Goal: Task Accomplishment & Management: Manage account settings

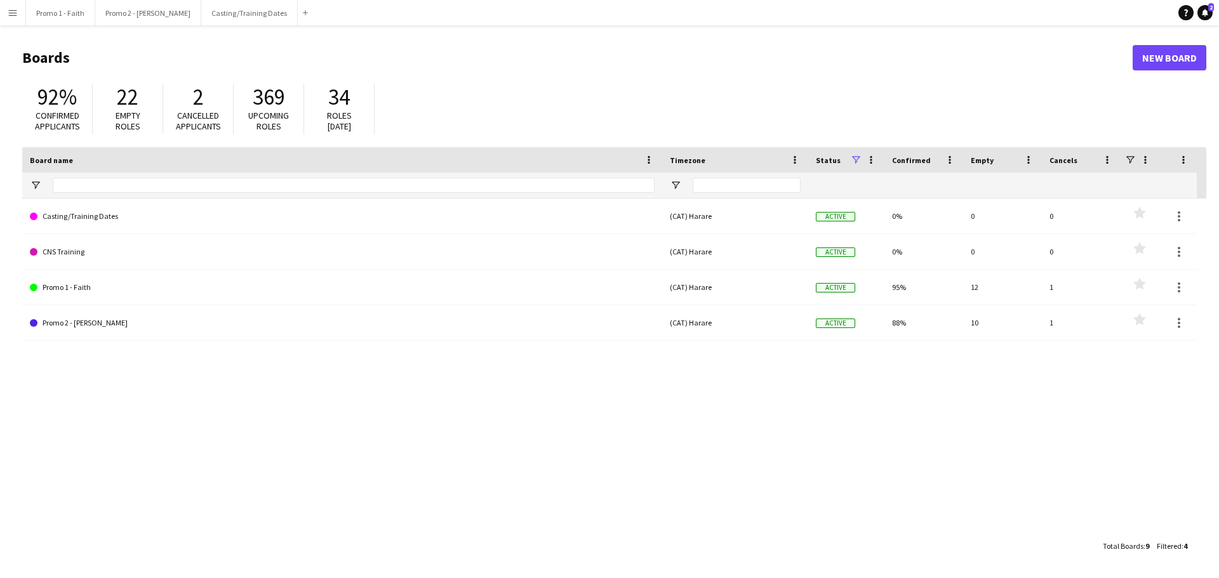
click at [3, 15] on button "Menu" at bounding box center [12, 12] width 25 height 25
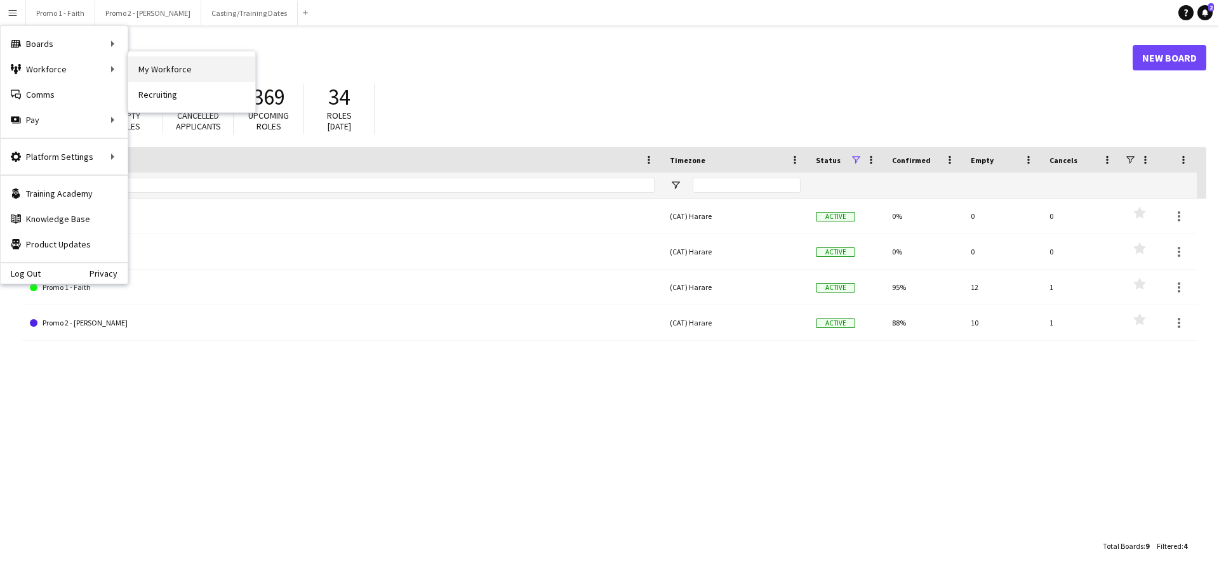
click at [135, 64] on link "My Workforce" at bounding box center [191, 69] width 127 height 25
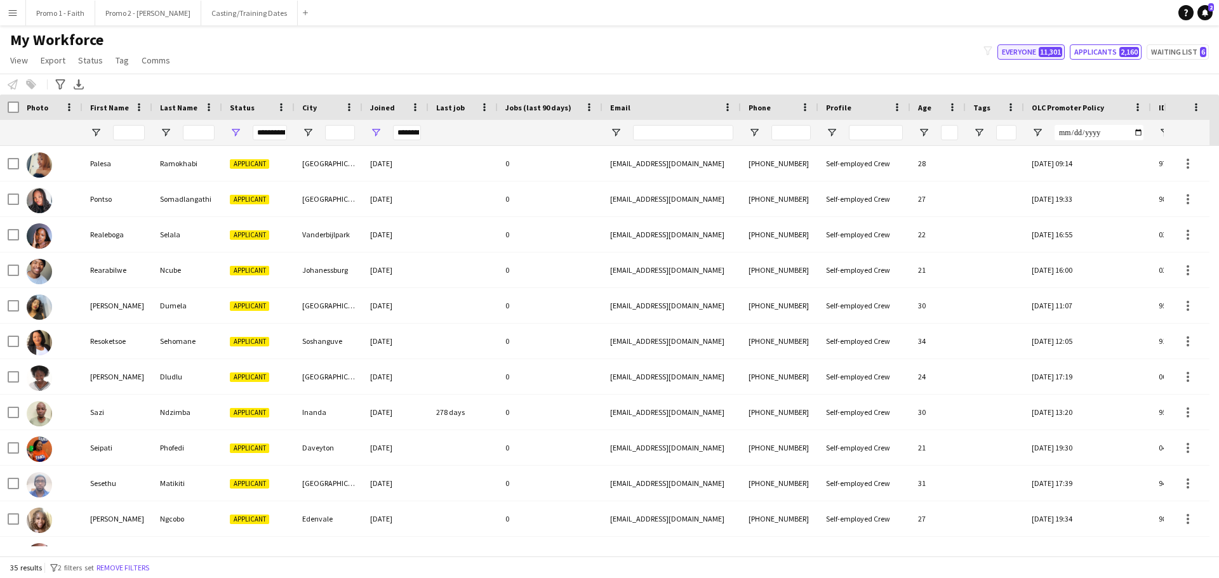
click at [1023, 50] on button "Everyone 11,301" at bounding box center [1030, 51] width 67 height 15
type input "**********"
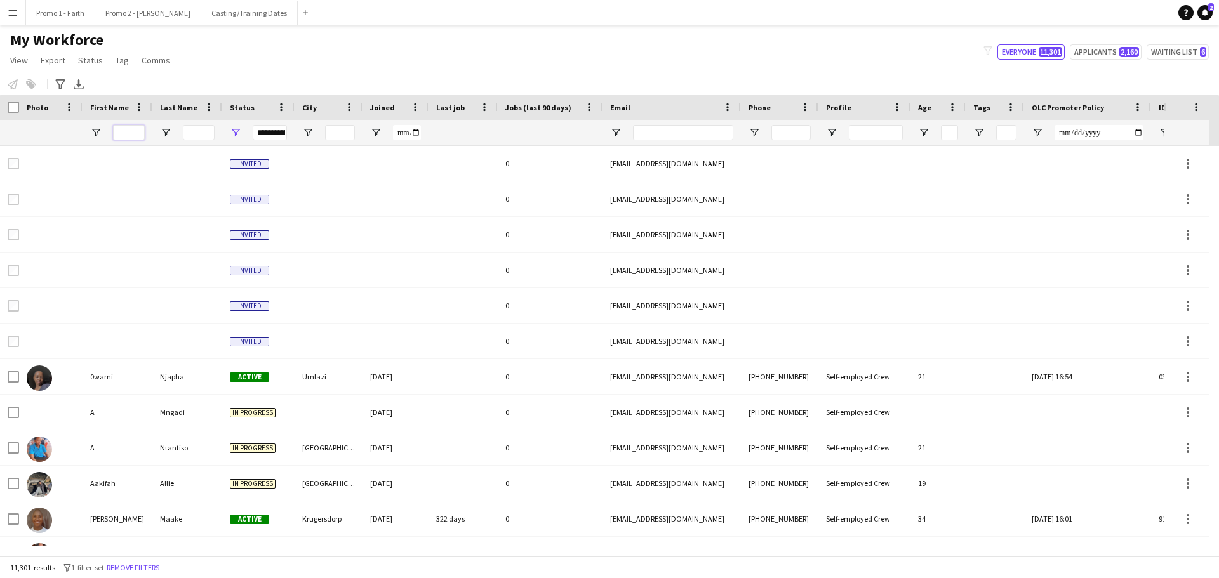
click at [128, 133] on input "First Name Filter Input" at bounding box center [129, 132] width 32 height 15
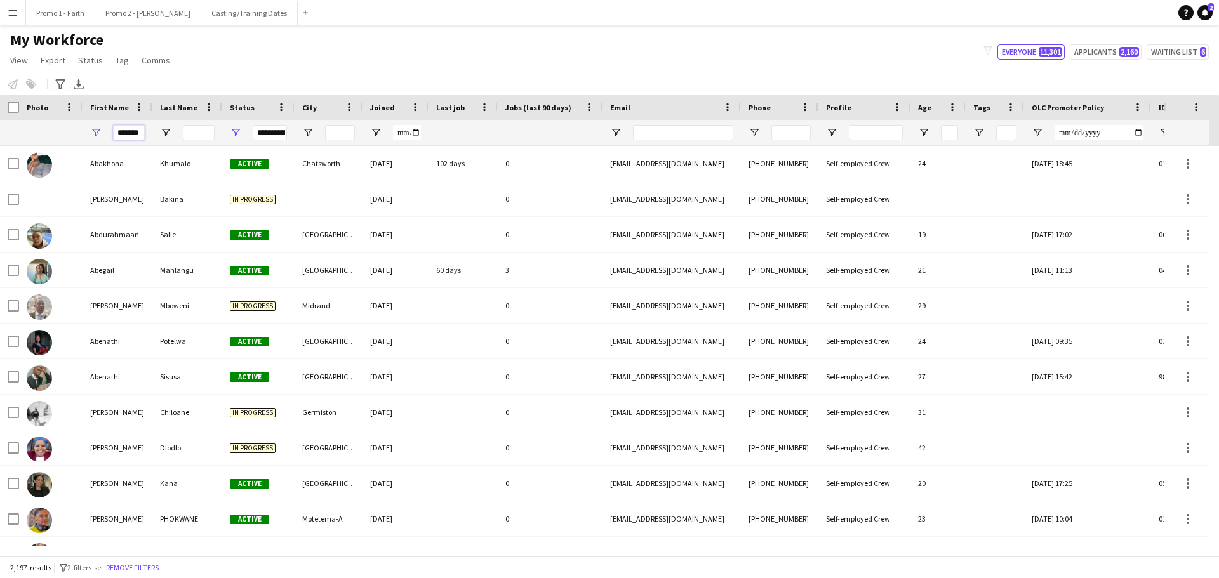
scroll to position [0, 2]
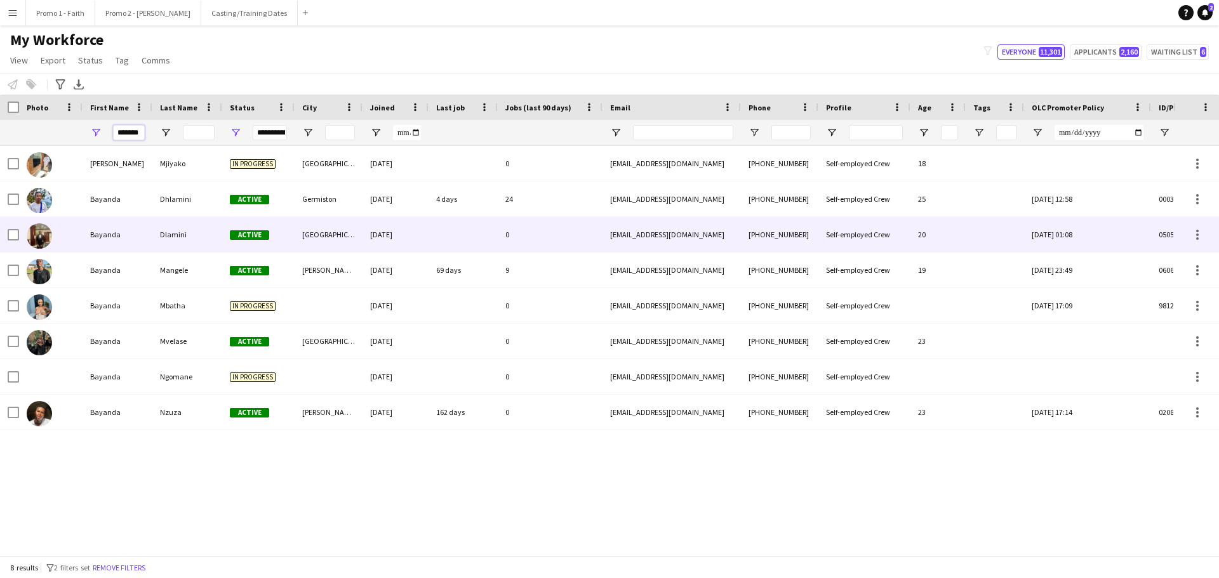
type input "*******"
click at [182, 230] on div "Dlamini" at bounding box center [187, 234] width 70 height 35
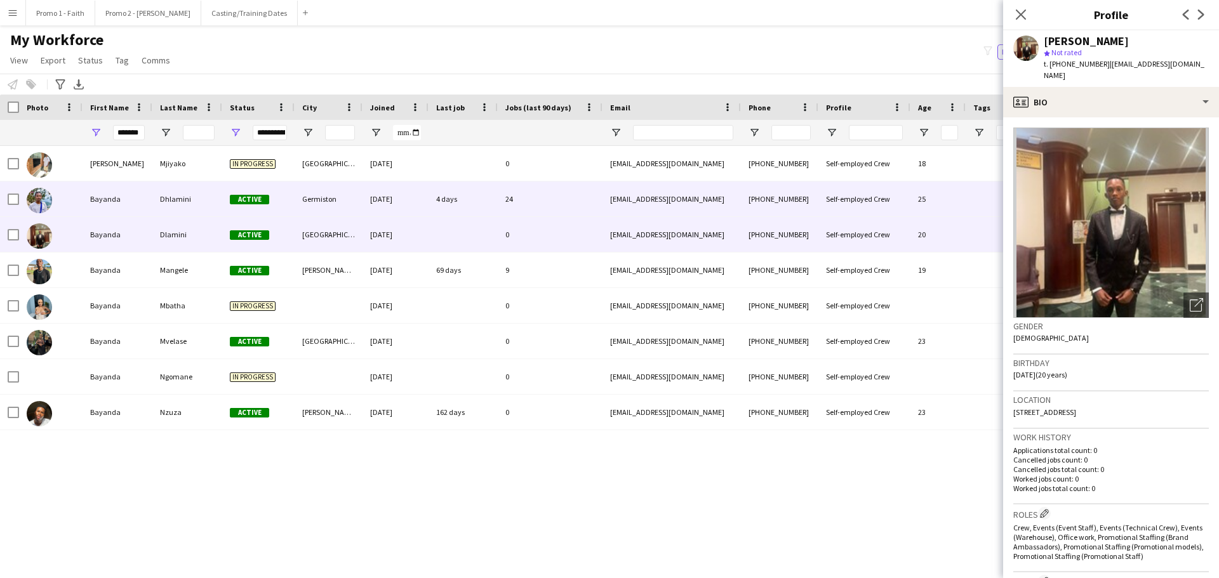
click at [168, 199] on div "Dhlamini" at bounding box center [187, 199] width 70 height 35
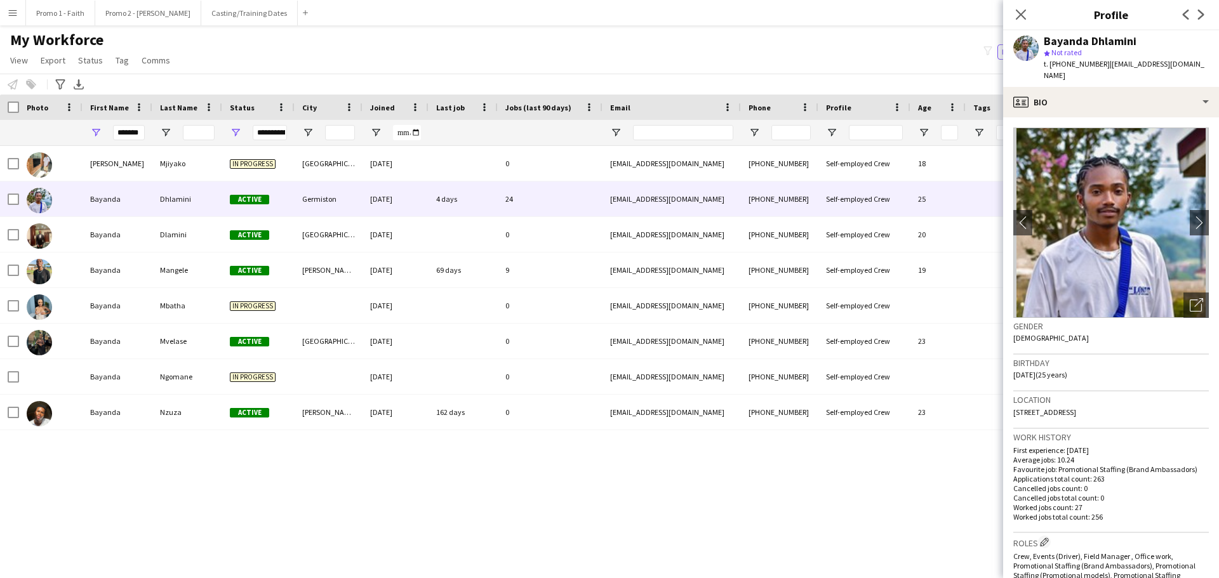
scroll to position [394, 0]
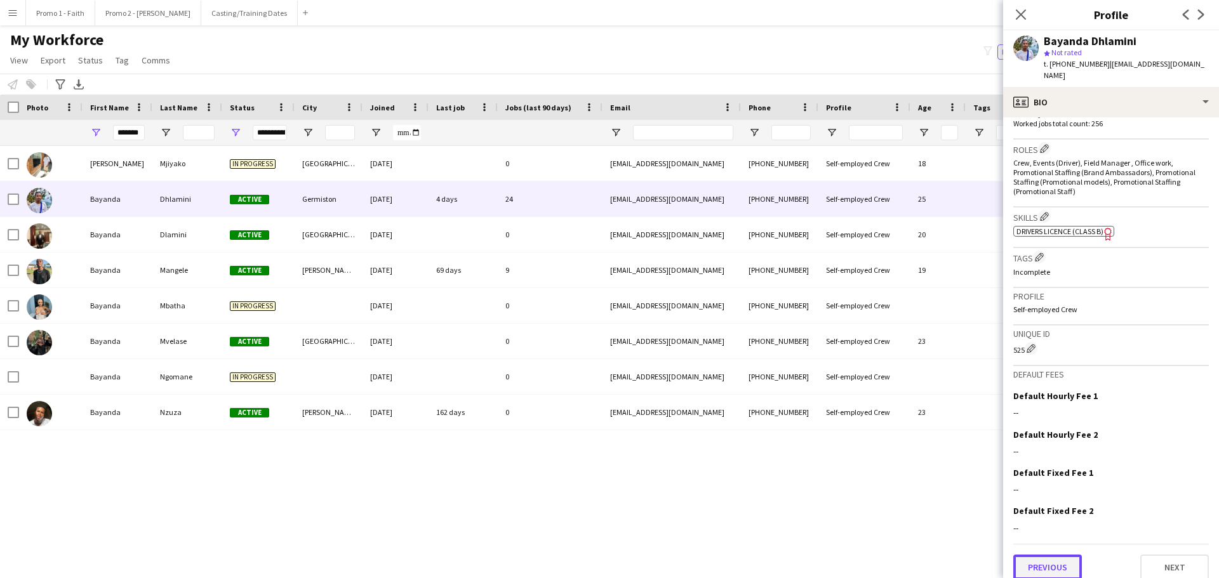
click at [1060, 564] on button "Previous" at bounding box center [1047, 567] width 69 height 25
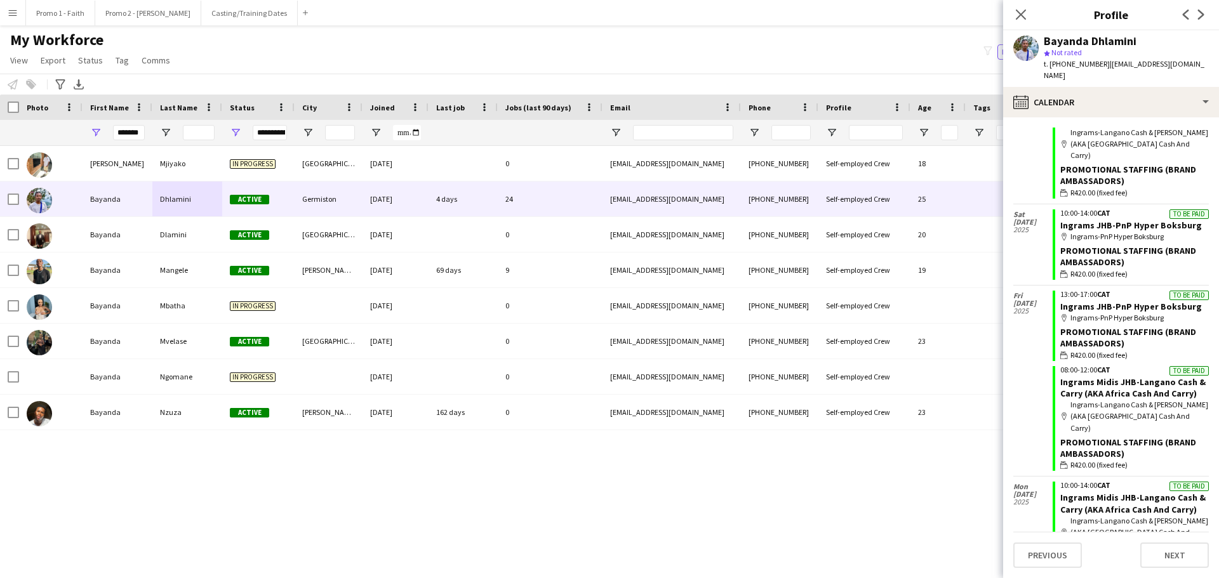
scroll to position [2553, 0]
click at [8, 56] on link "View" at bounding box center [19, 60] width 28 height 17
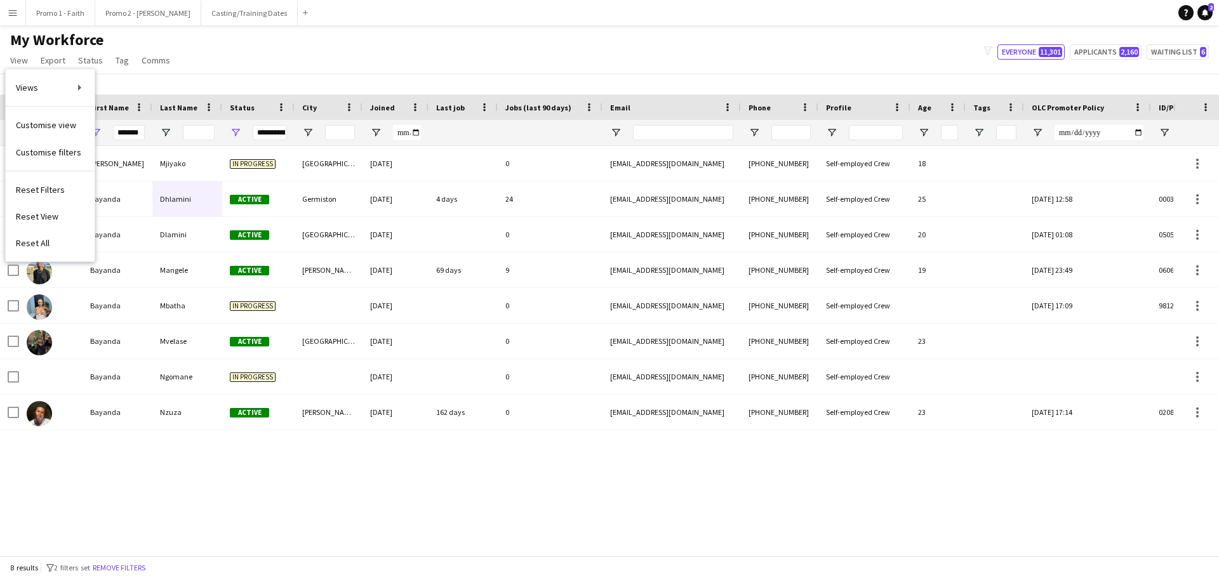
click at [6, 17] on button "Menu" at bounding box center [12, 12] width 25 height 25
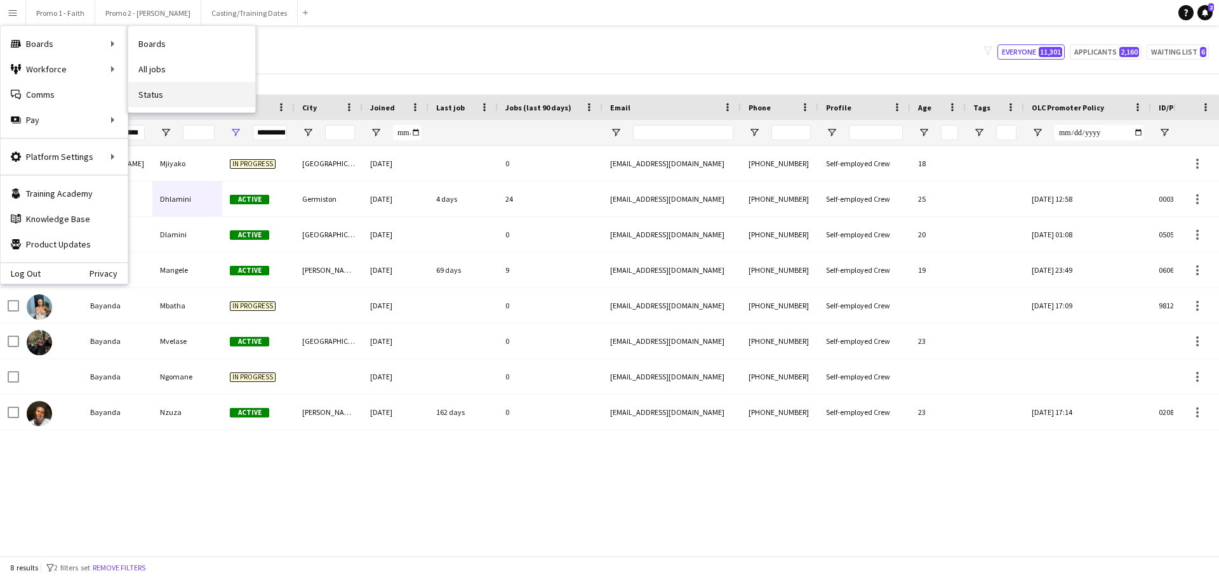
click at [156, 92] on link "Status" at bounding box center [191, 94] width 127 height 25
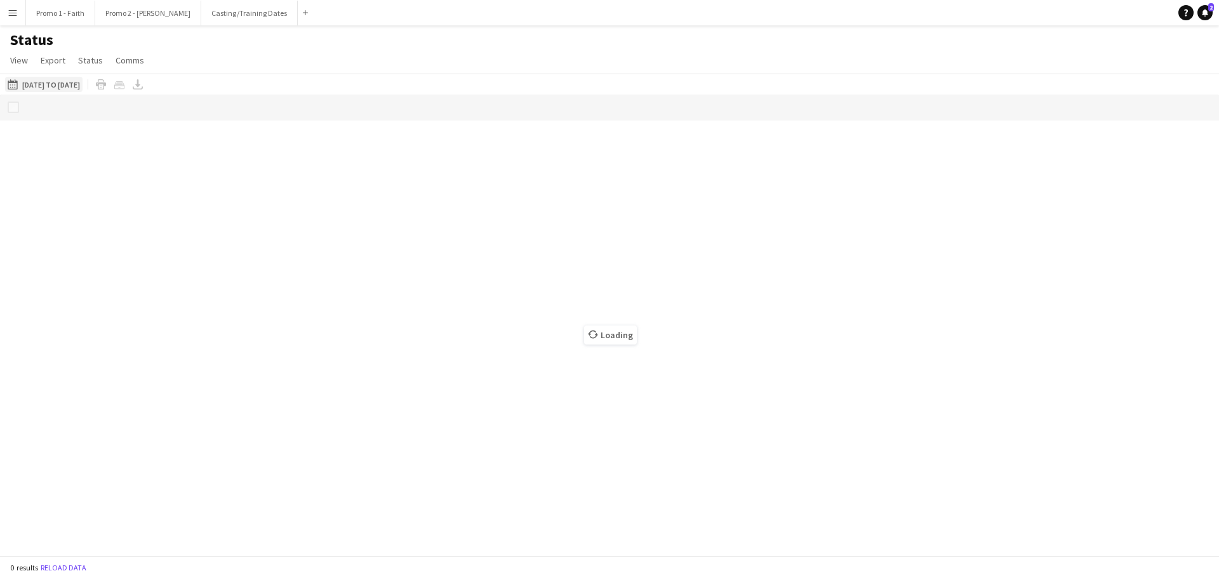
click at [60, 85] on button "[DATE] to [DATE] [DATE] to [DATE]" at bounding box center [43, 84] width 77 height 15
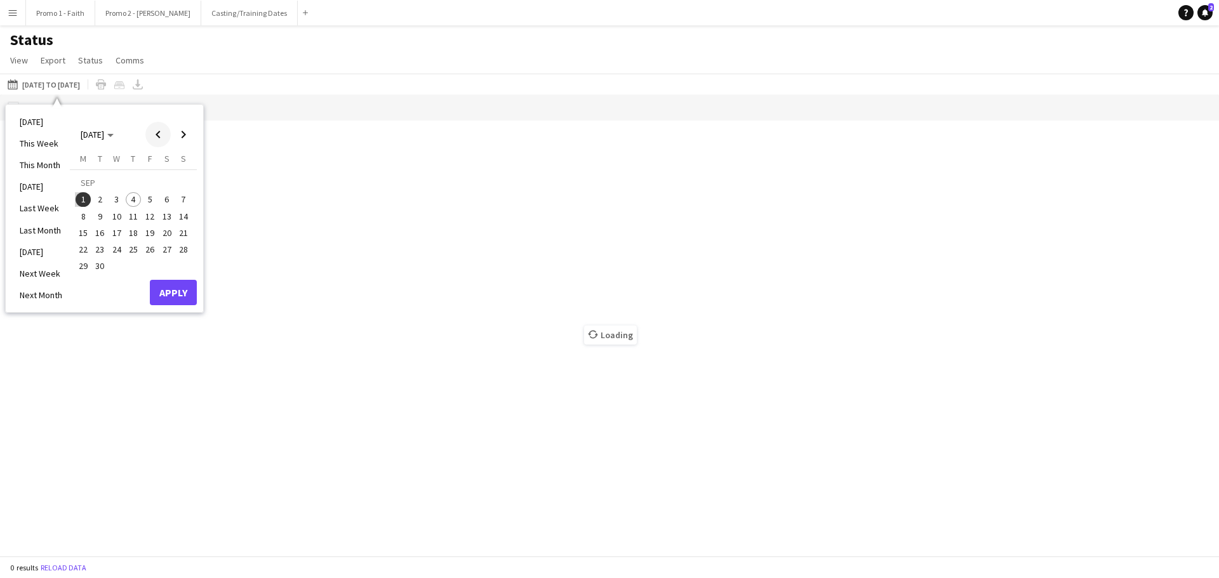
click at [159, 129] on span "Previous month" at bounding box center [157, 134] width 25 height 25
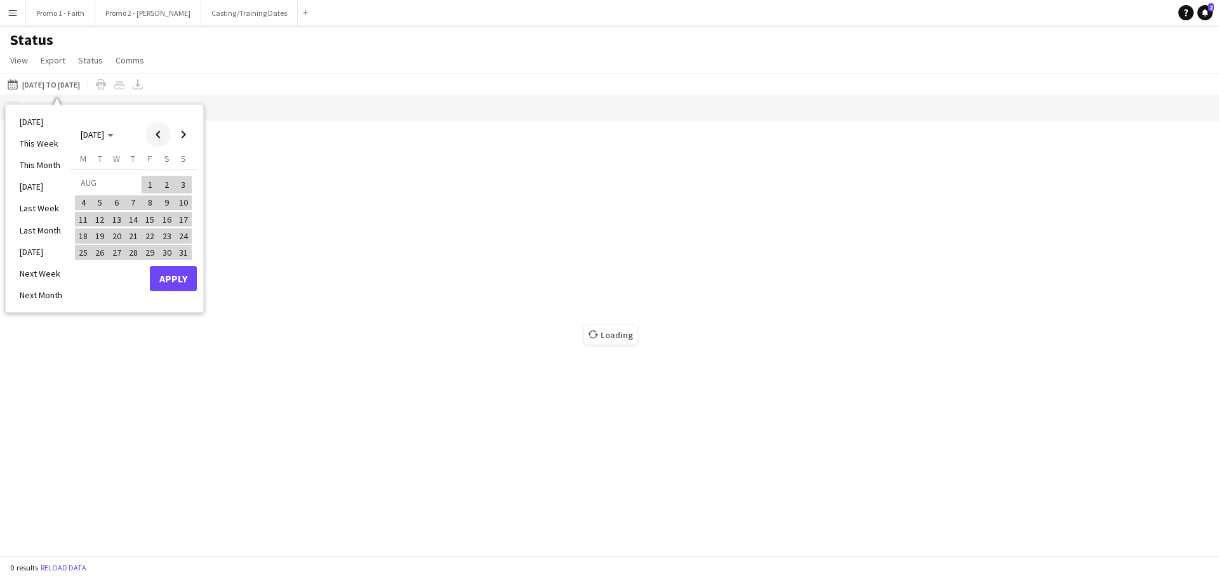
click at [159, 129] on span "Previous month" at bounding box center [157, 134] width 25 height 25
click at [182, 130] on span "Next month" at bounding box center [183, 134] width 25 height 25
click at [183, 134] on span "Next month" at bounding box center [183, 134] width 25 height 25
click at [147, 185] on span "1" at bounding box center [149, 185] width 15 height 18
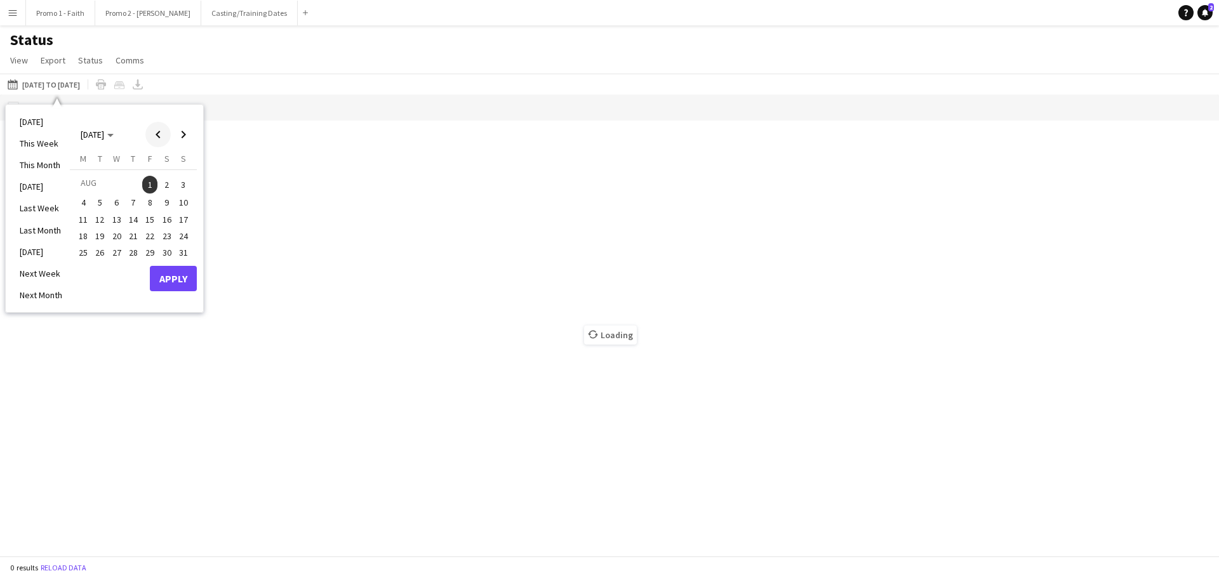
click at [158, 130] on span "Previous month" at bounding box center [157, 134] width 25 height 25
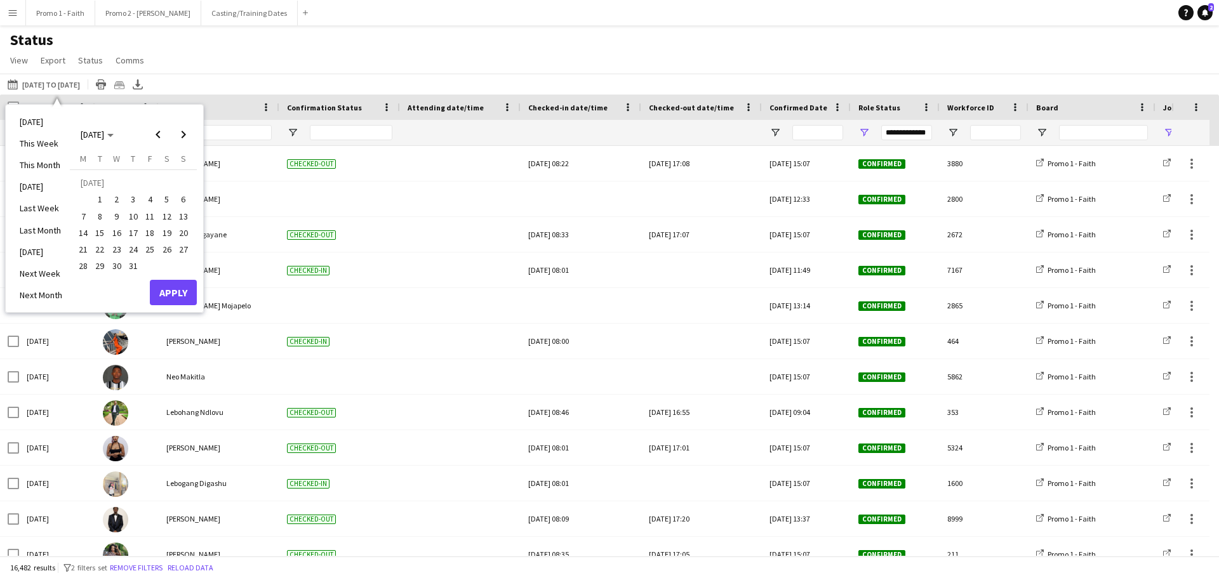
type input "**********"
click at [98, 199] on span "1" at bounding box center [100, 199] width 15 height 15
drag, startPoint x: 102, startPoint y: 197, endPoint x: 97, endPoint y: 249, distance: 52.4
click at [104, 249] on tbody "[DATE] 2 3 4 5 6 7 8 9 10 11 12 13 14 15 16 17 18 19 20 21 22 23 24 25 26 27 28…" at bounding box center [133, 225] width 117 height 100
click at [182, 140] on span "Next month" at bounding box center [183, 134] width 25 height 25
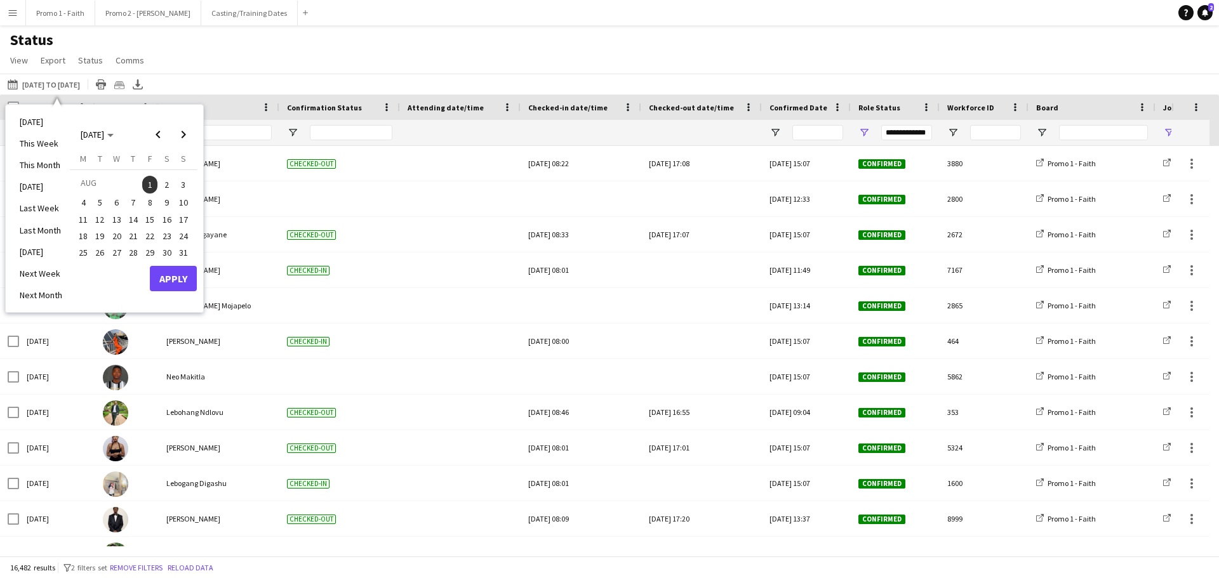
click at [185, 249] on span "31" at bounding box center [183, 252] width 15 height 15
click at [163, 283] on button "Apply" at bounding box center [173, 278] width 47 height 25
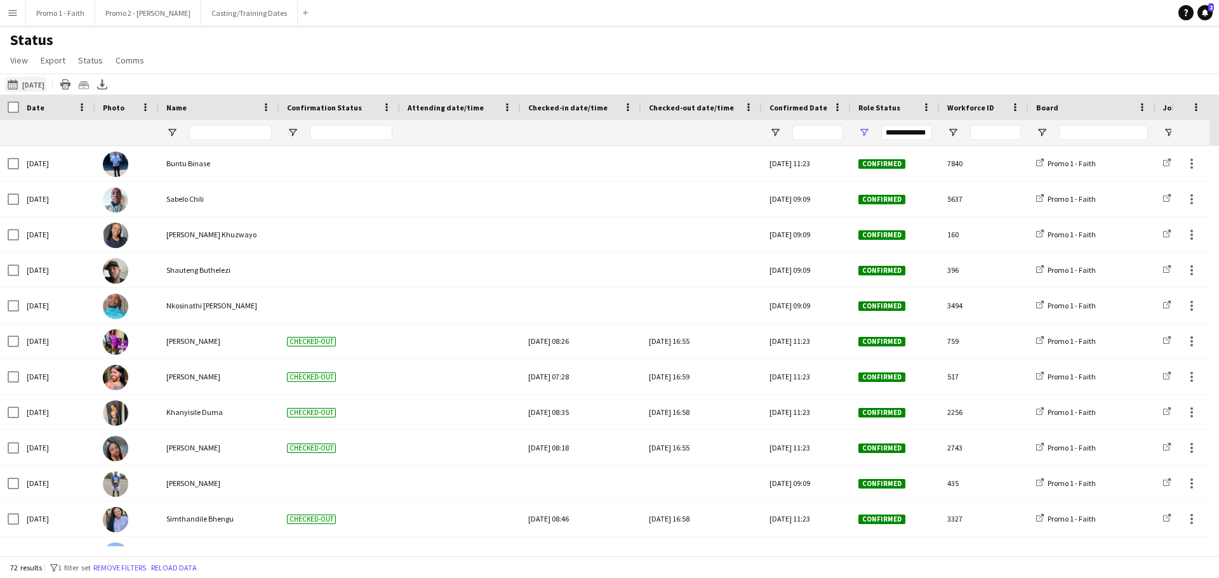
click at [37, 84] on button "[DATE] to [DATE] [DATE]" at bounding box center [26, 84] width 42 height 15
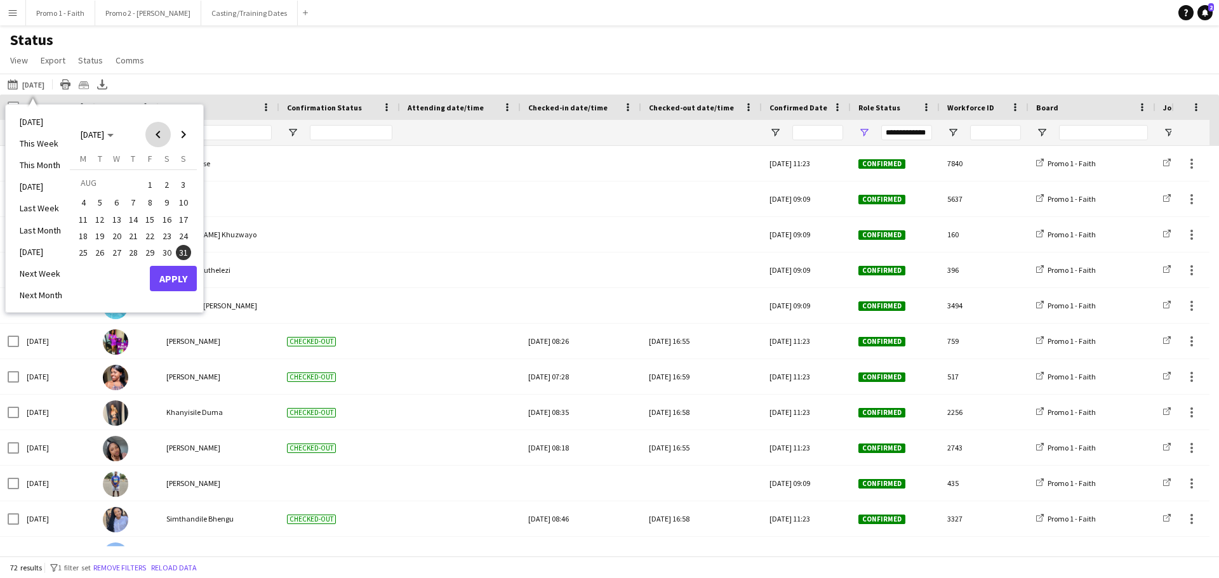
click at [159, 135] on span "Previous month" at bounding box center [157, 134] width 25 height 25
click at [99, 196] on span "1" at bounding box center [100, 199] width 15 height 15
click at [185, 128] on span "Next month" at bounding box center [183, 134] width 25 height 25
click at [176, 252] on span "31" at bounding box center [183, 252] width 15 height 15
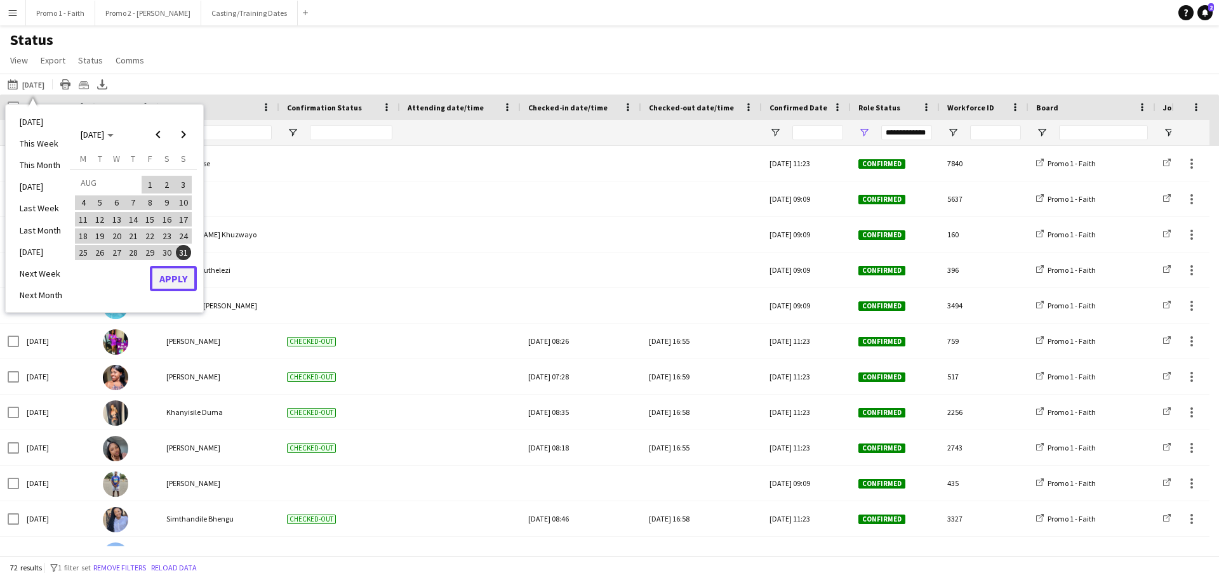
click at [175, 272] on button "Apply" at bounding box center [173, 278] width 47 height 25
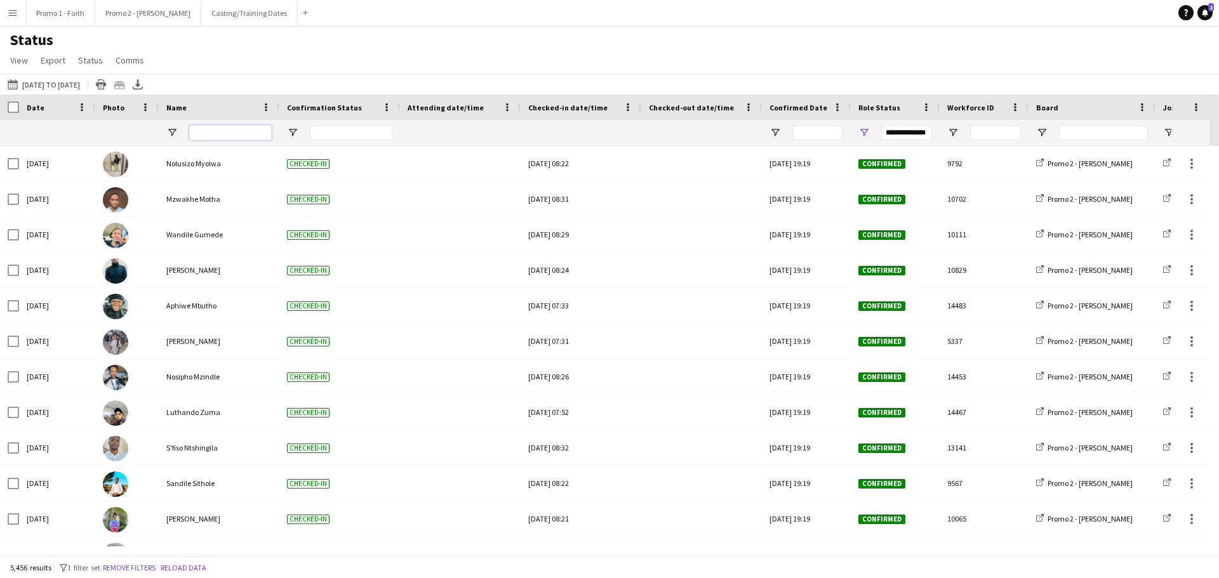
click at [207, 130] on input "Name Filter Input" at bounding box center [230, 132] width 83 height 15
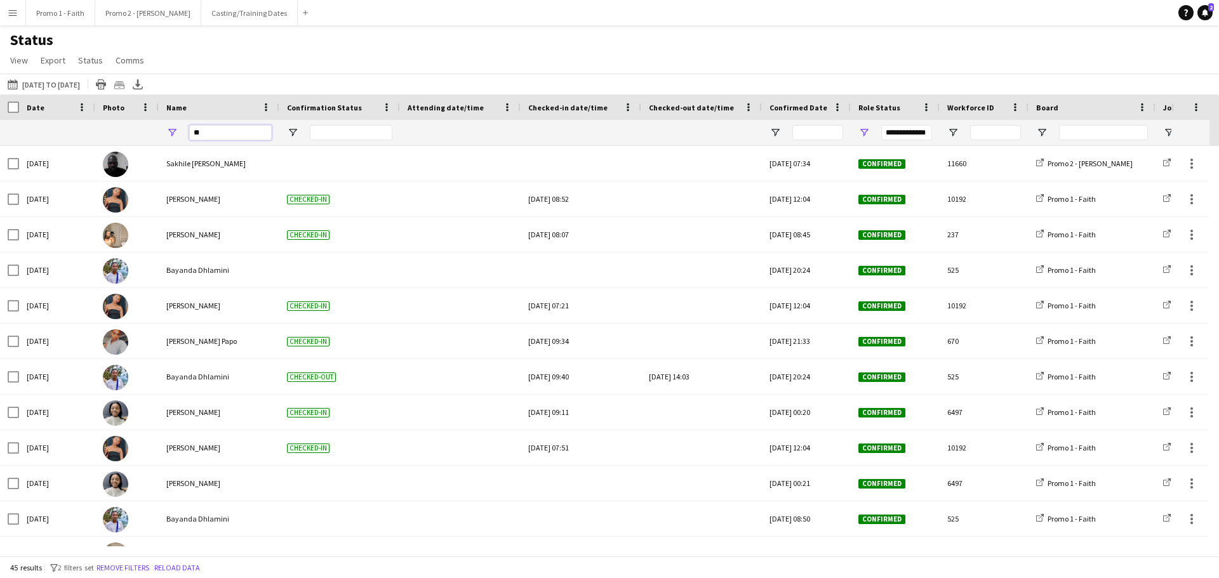
type input "*"
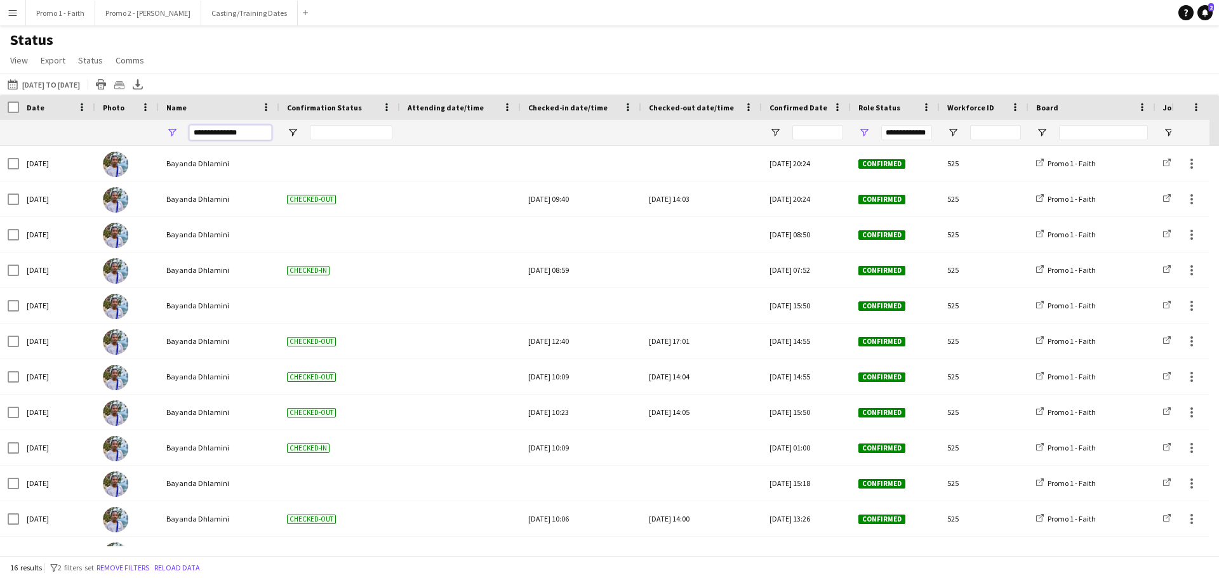
type input "**********"
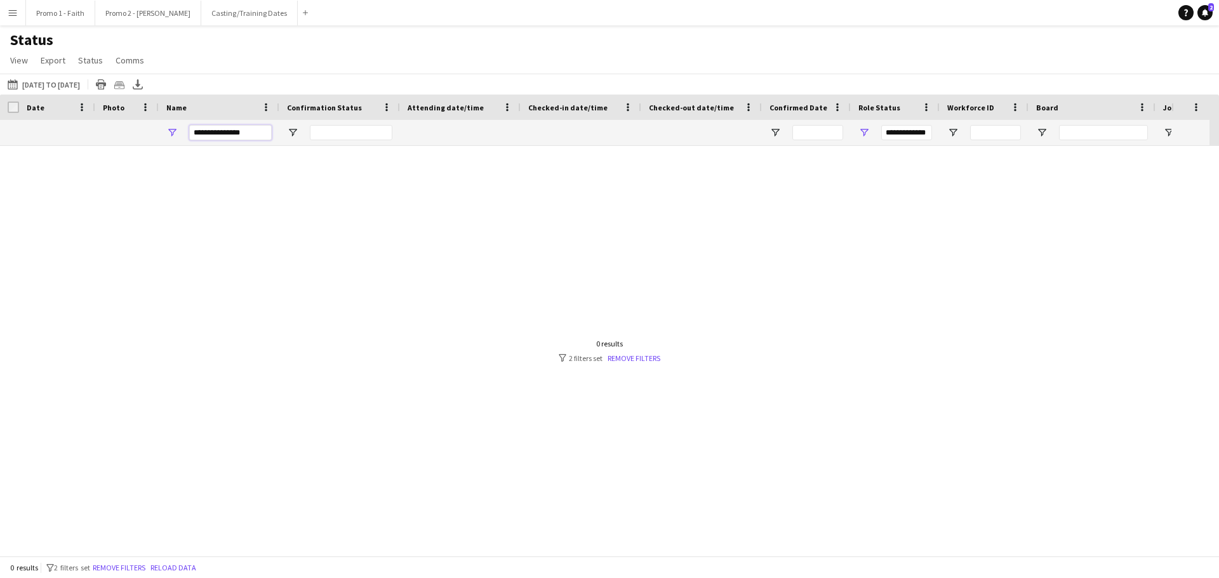
type input "***"
type input "*******"
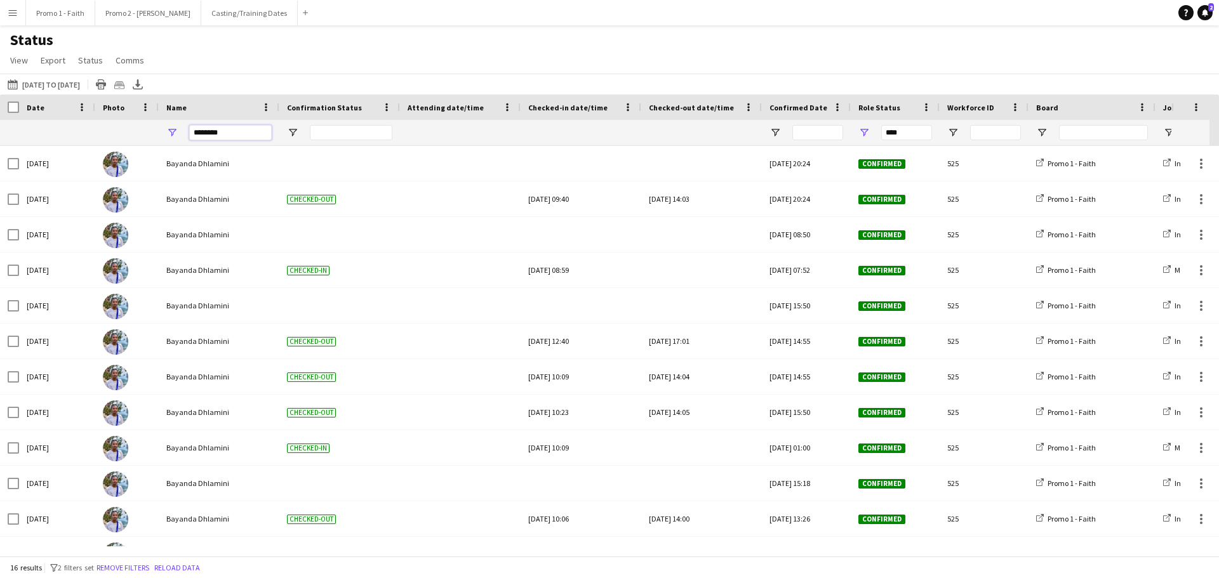
type input "**********"
type input "*******"
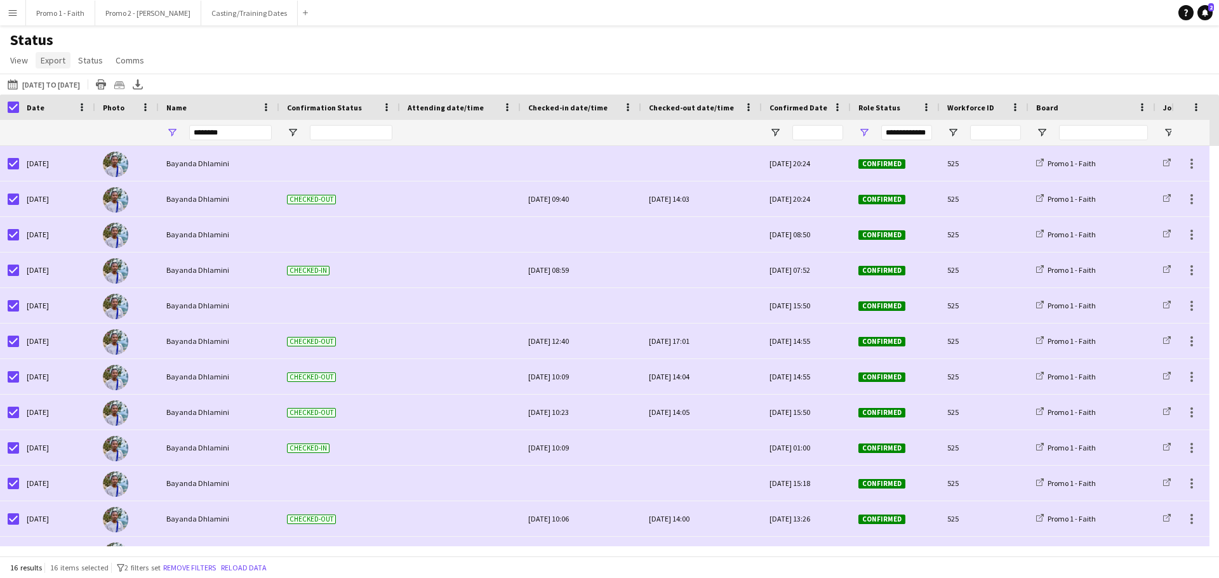
click at [62, 61] on span "Export" at bounding box center [53, 60] width 25 height 11
click at [75, 90] on span "Export as XLSX" at bounding box center [73, 87] width 55 height 11
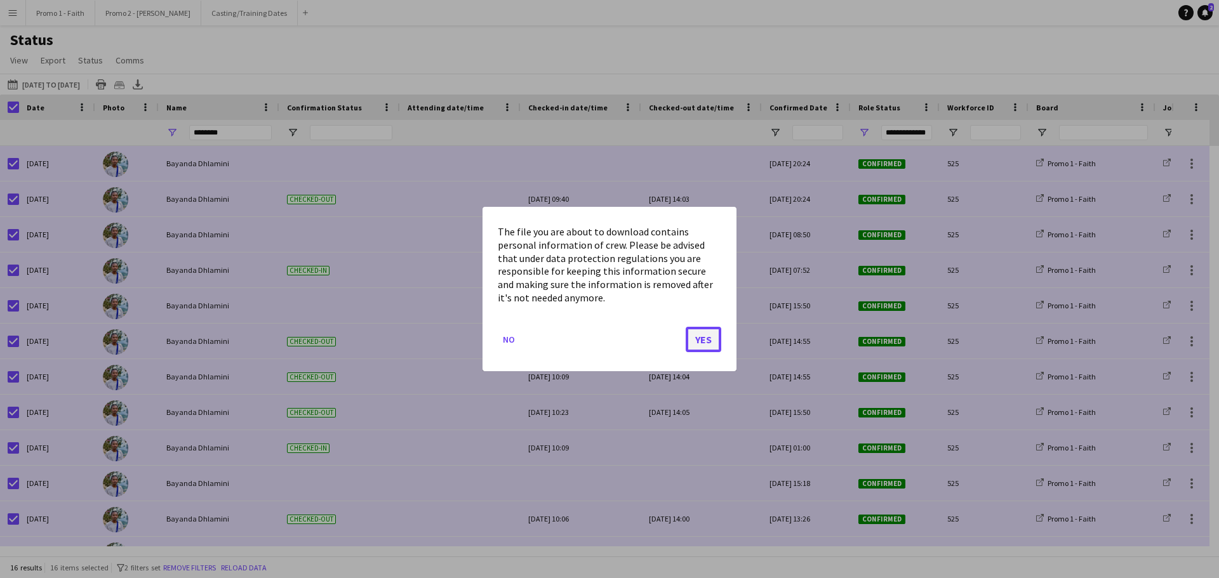
click at [714, 334] on button "Yes" at bounding box center [704, 339] width 36 height 25
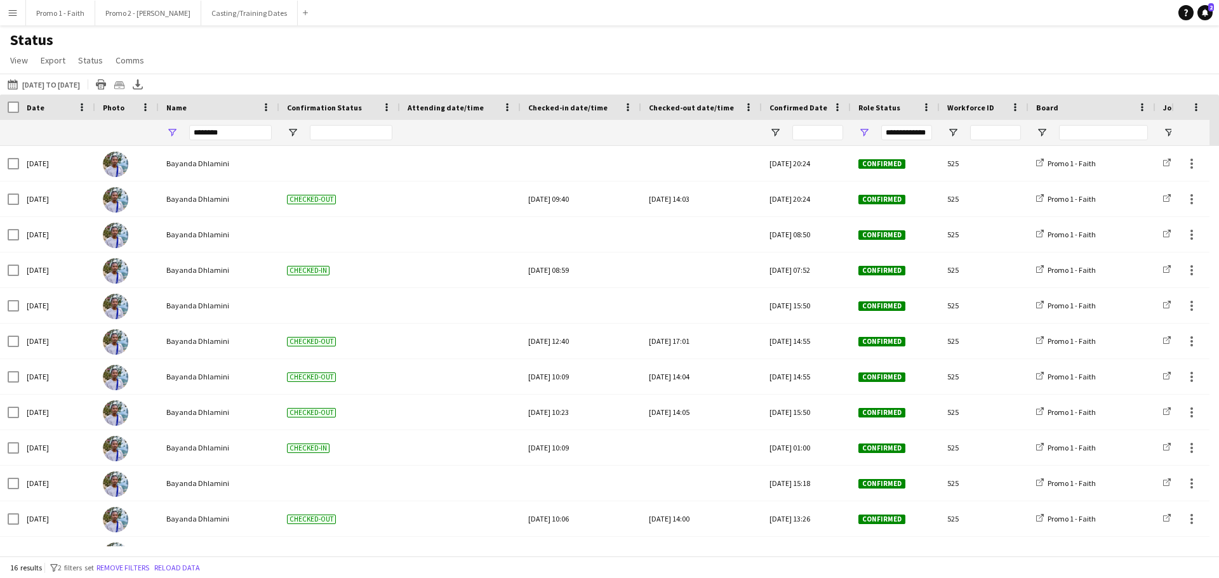
click at [11, 13] on app-icon "Menu" at bounding box center [13, 13] width 10 height 10
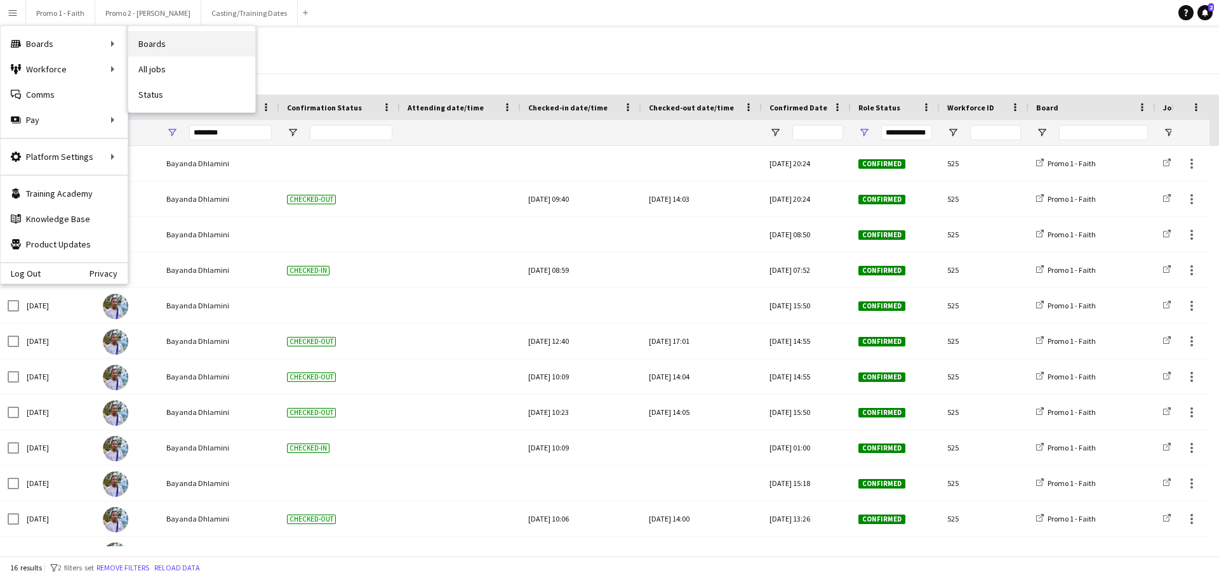
click at [156, 47] on link "Boards" at bounding box center [191, 43] width 127 height 25
